Goal: Obtain resource: Download file/media

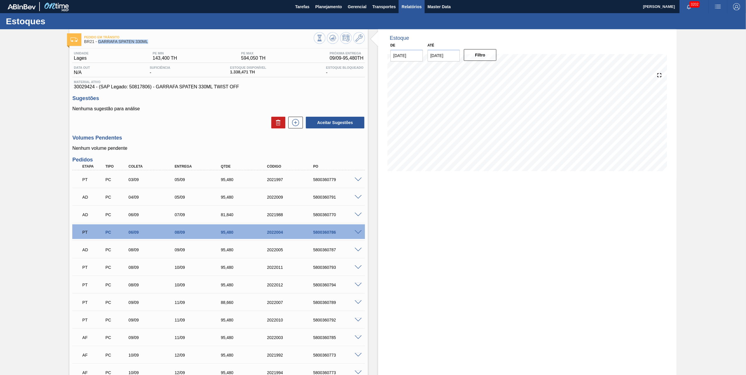
click at [408, 10] on span "Relatórios" at bounding box center [412, 6] width 20 height 7
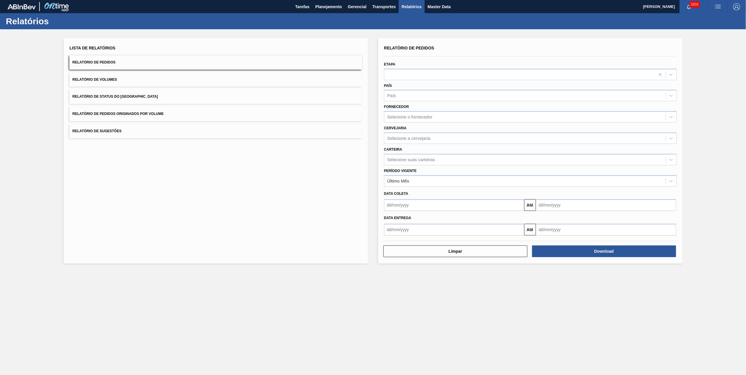
click at [191, 112] on button "Relatório de Pedidos Originados por Volume" at bounding box center [215, 114] width 293 height 14
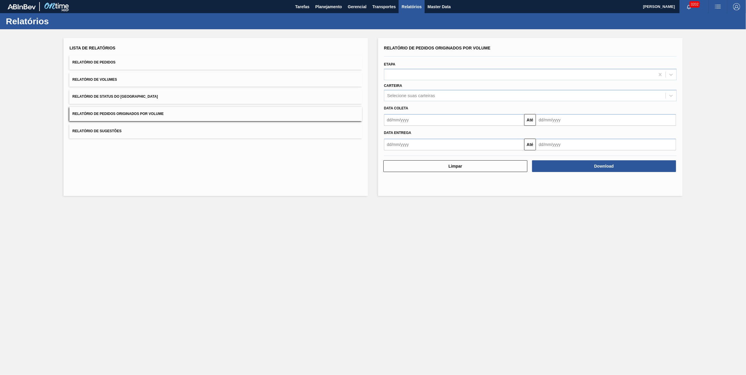
click at [416, 89] on div "Carteira Selecione suas carteiras" at bounding box center [530, 92] width 293 height 20
click at [419, 98] on div "Selecione suas carteiras" at bounding box center [411, 95] width 48 height 5
type input "vidro"
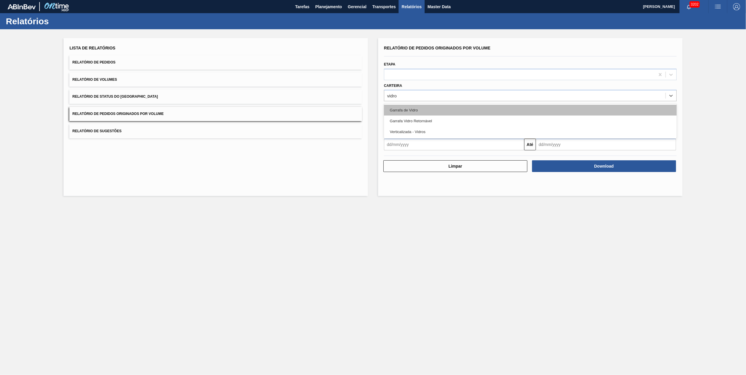
click at [409, 112] on div "Garrafa de Vidro" at bounding box center [530, 110] width 293 height 11
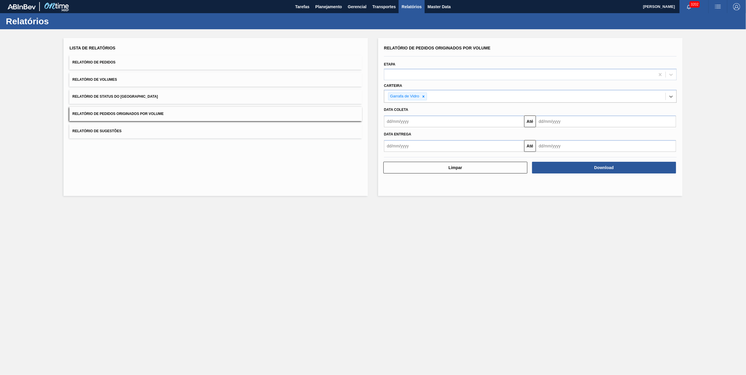
click at [421, 117] on input "text" at bounding box center [454, 122] width 140 height 12
click at [402, 155] on div "1" at bounding box center [401, 155] width 8 height 8
type input "[DATE]"
click at [561, 129] on div "Data entrega" at bounding box center [531, 134] width 298 height 10
click at [561, 121] on input "text" at bounding box center [606, 122] width 140 height 12
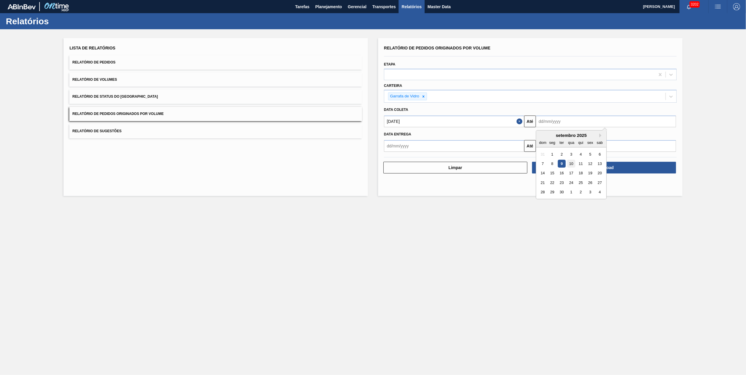
click at [573, 164] on div "10" at bounding box center [572, 164] width 8 height 8
type input "[DATE]"
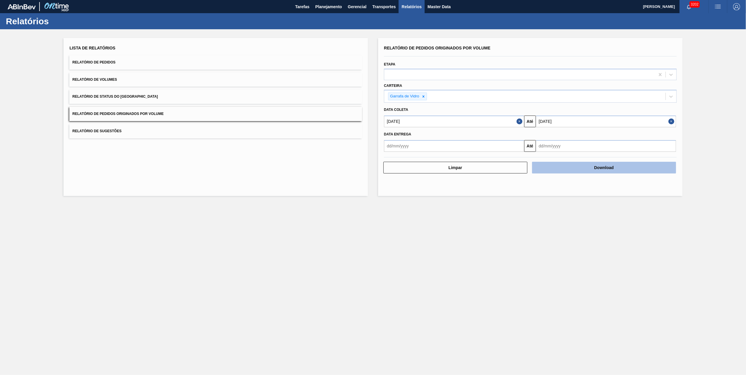
click at [577, 162] on button "Download" at bounding box center [604, 168] width 144 height 12
